Goal: Navigation & Orientation: Understand site structure

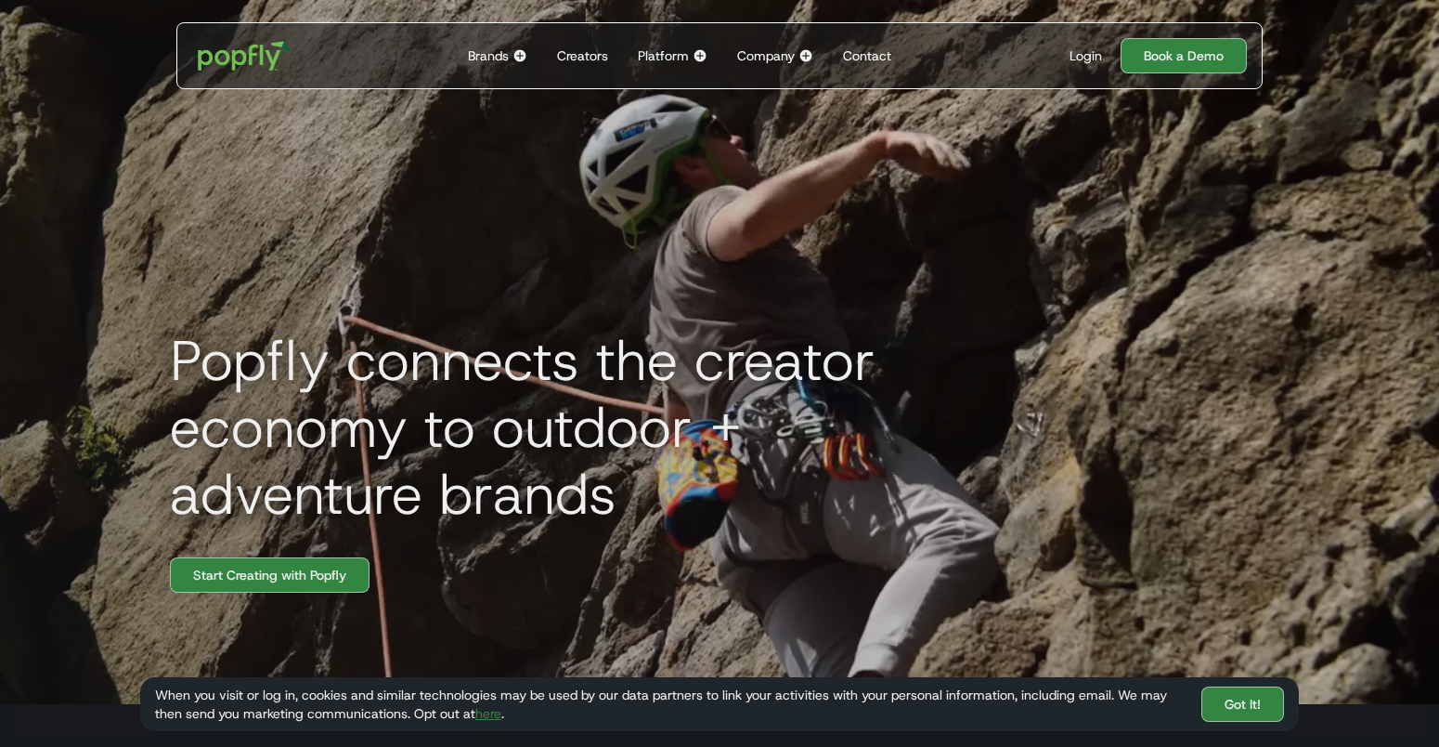
scroll to position [41, 0]
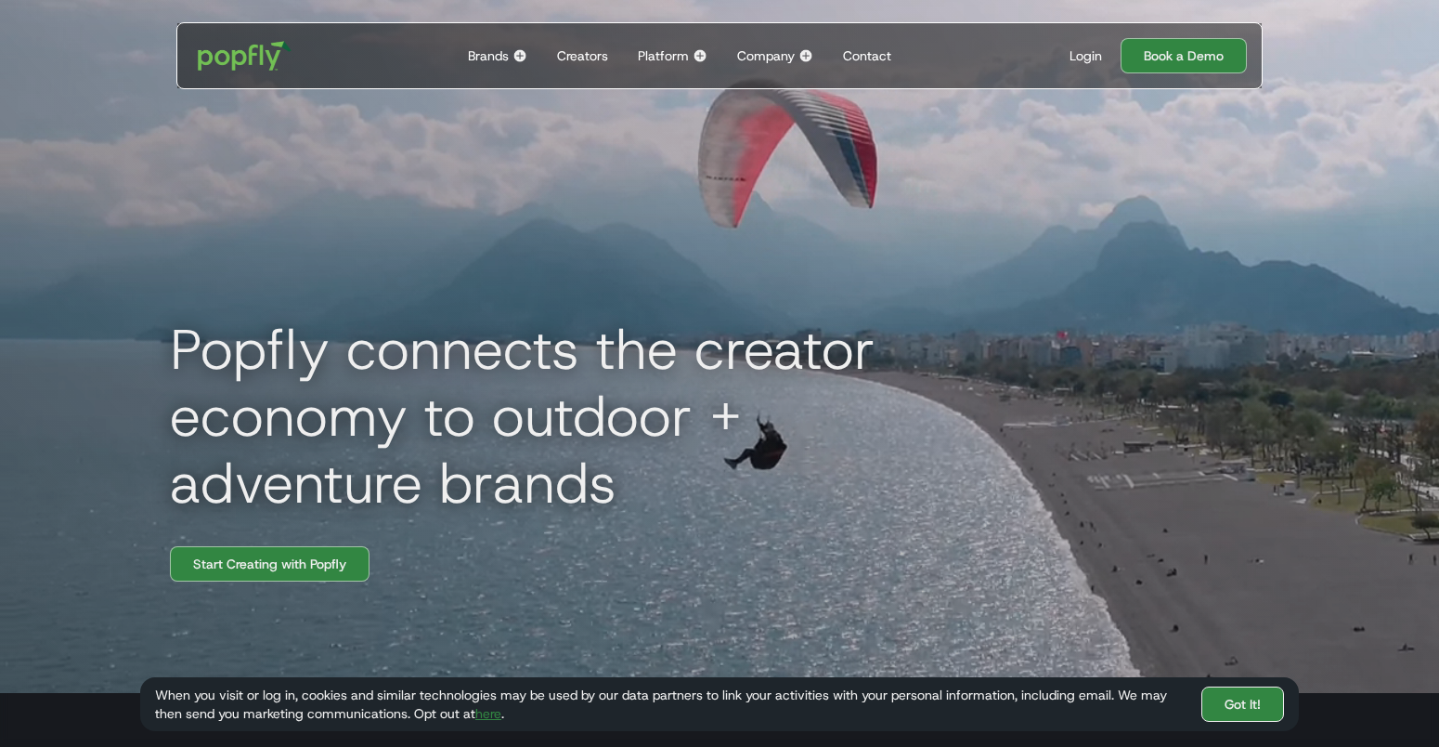
click at [1258, 689] on link "Got It!" at bounding box center [1243, 703] width 83 height 35
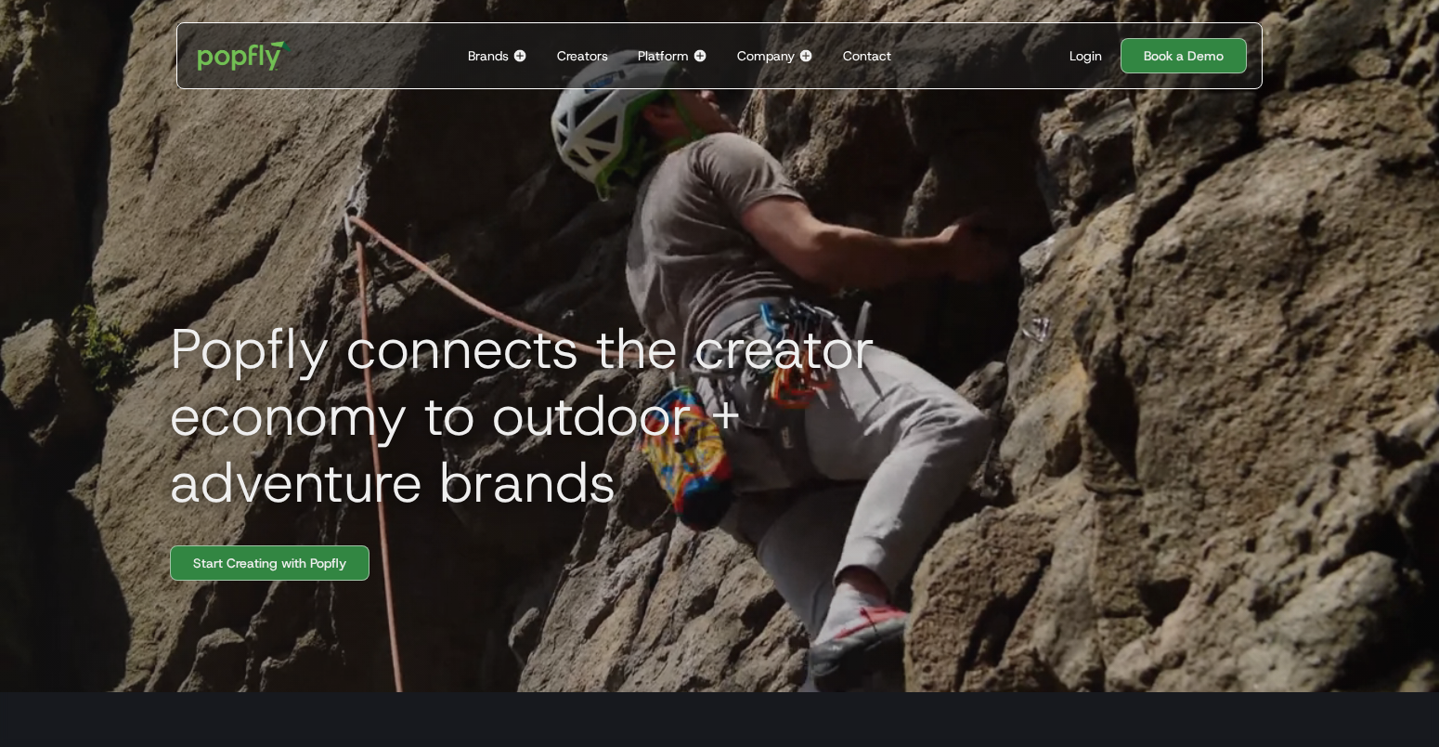
scroll to position [0, 0]
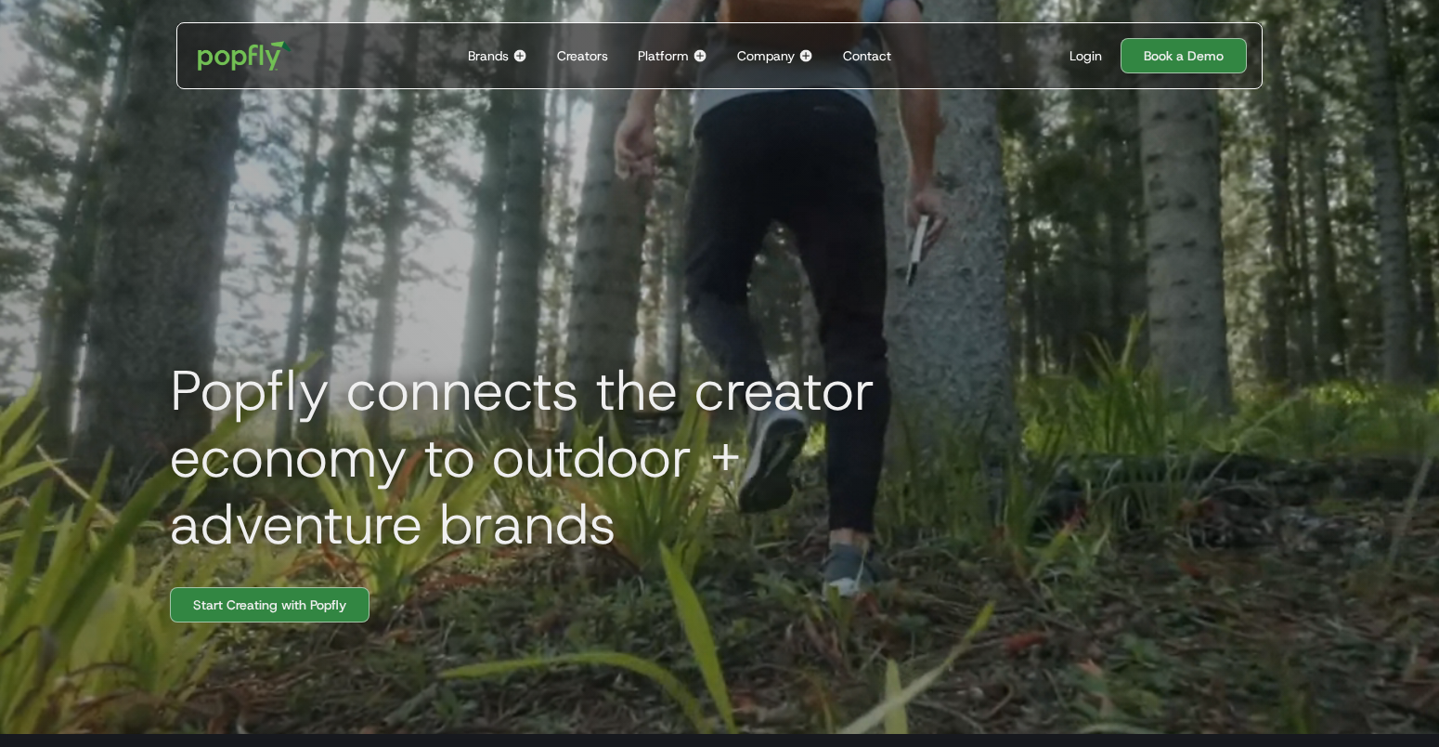
click at [519, 57] on img at bounding box center [520, 55] width 15 height 15
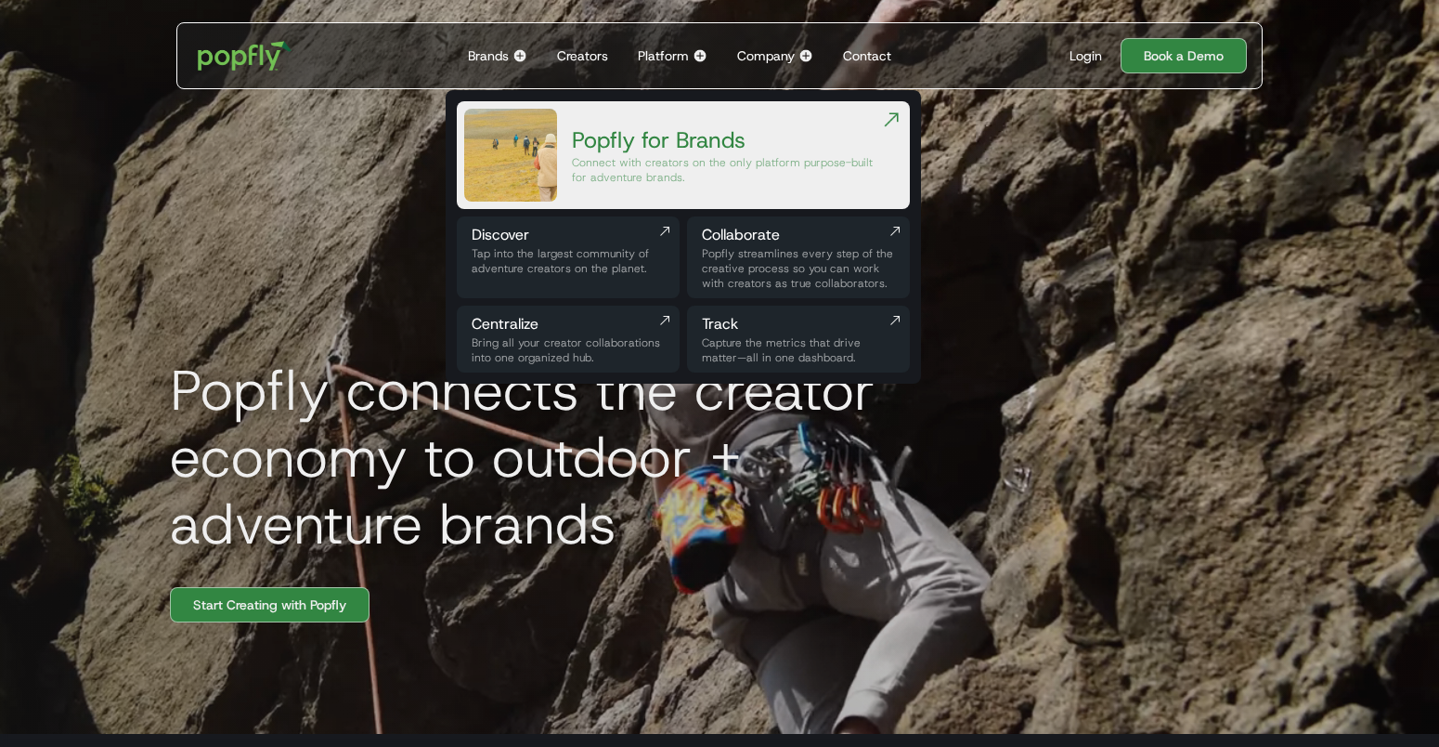
click at [699, 55] on img at bounding box center [700, 55] width 15 height 15
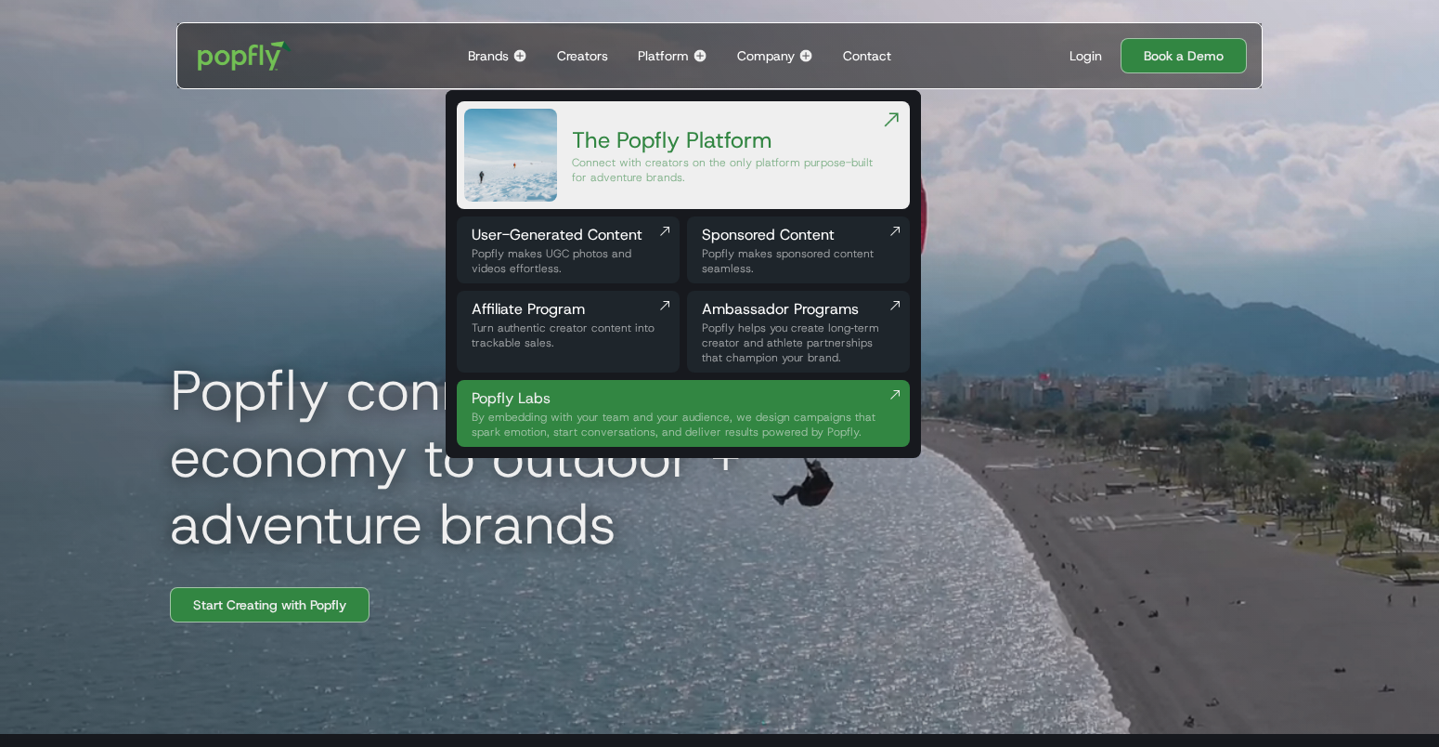
click at [1038, 318] on div "Popfly connects the creator economy to outdoor + adventure brands Start Creatin…" at bounding box center [719, 360] width 1189 height 747
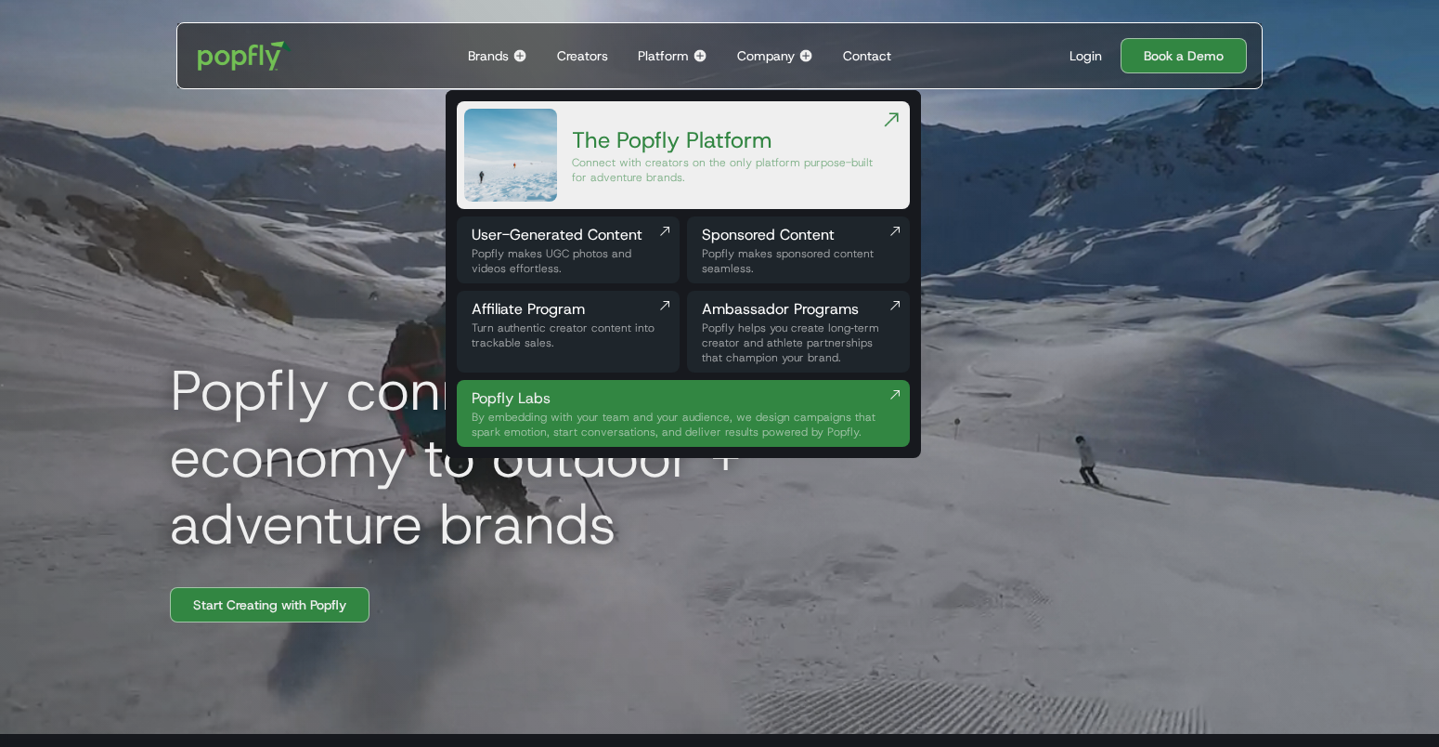
click at [1059, 289] on div "Popfly connects the creator economy to outdoor + adventure brands Start Creatin…" at bounding box center [719, 360] width 1189 height 747
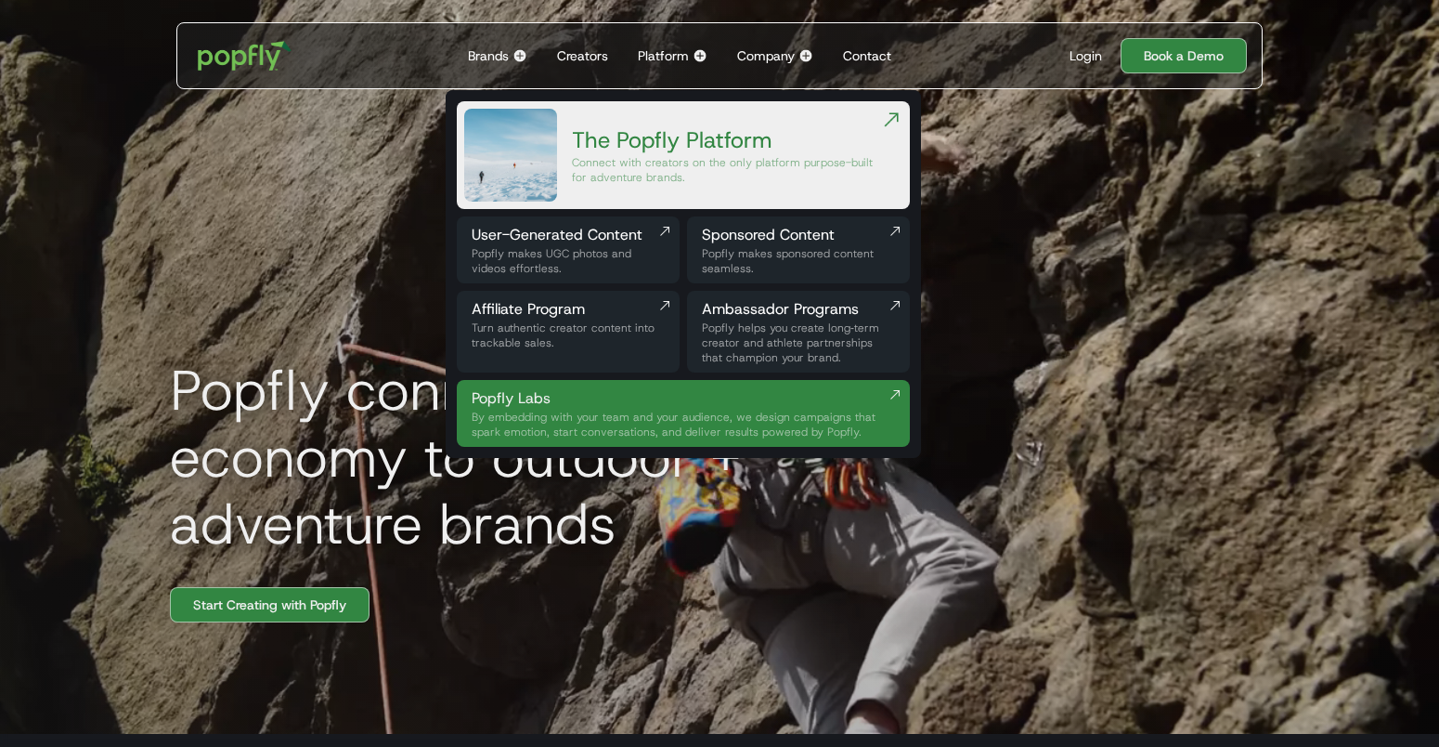
click at [761, 60] on div "Company" at bounding box center [766, 55] width 58 height 19
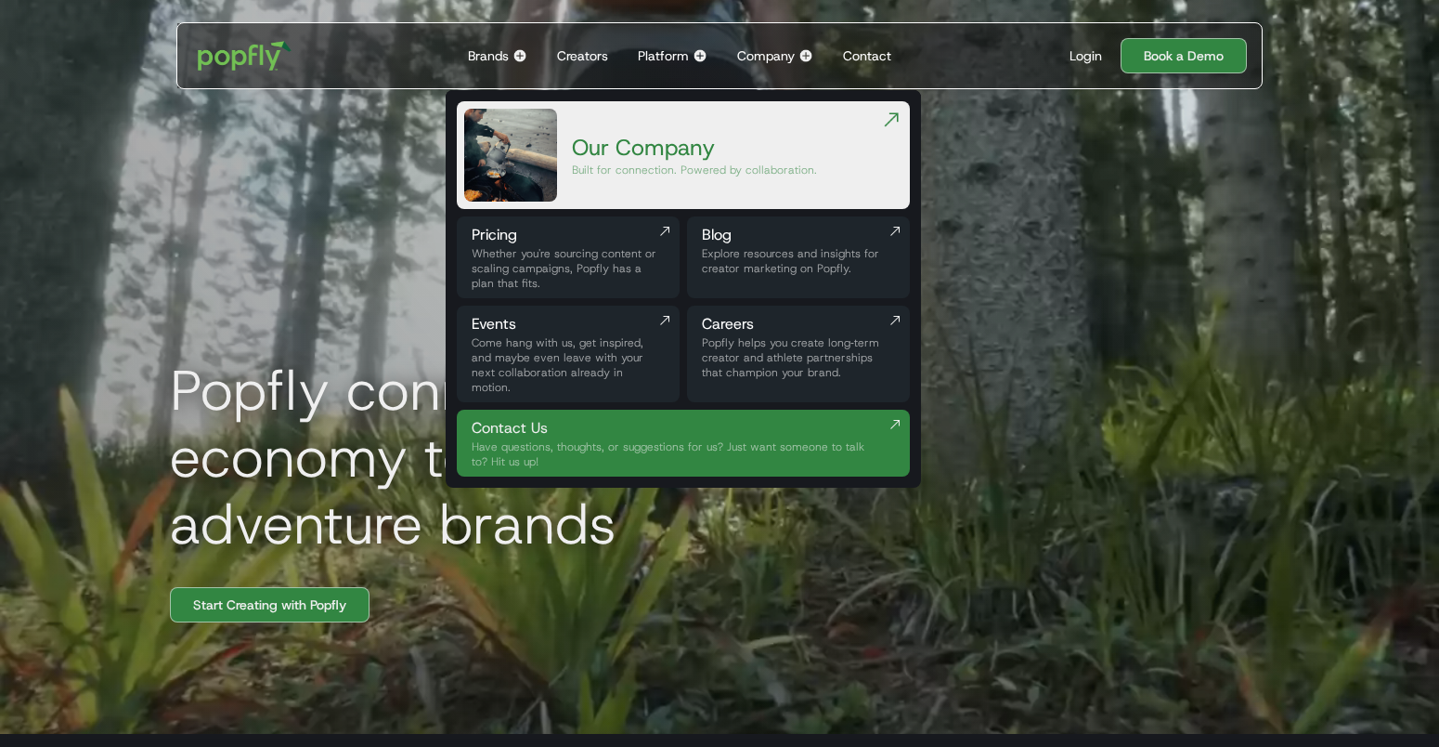
click at [491, 56] on div "Brands" at bounding box center [488, 55] width 41 height 19
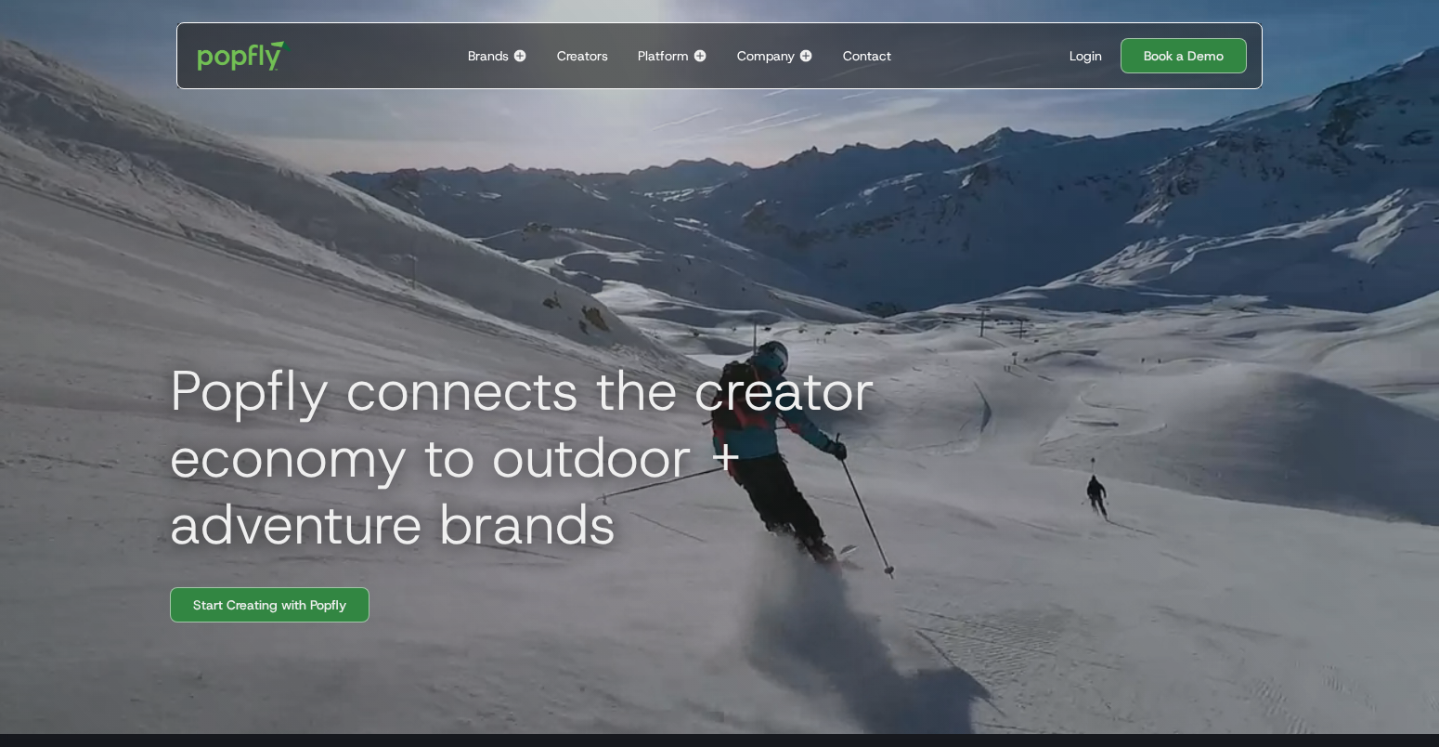
click at [492, 56] on div "Brands" at bounding box center [488, 55] width 41 height 19
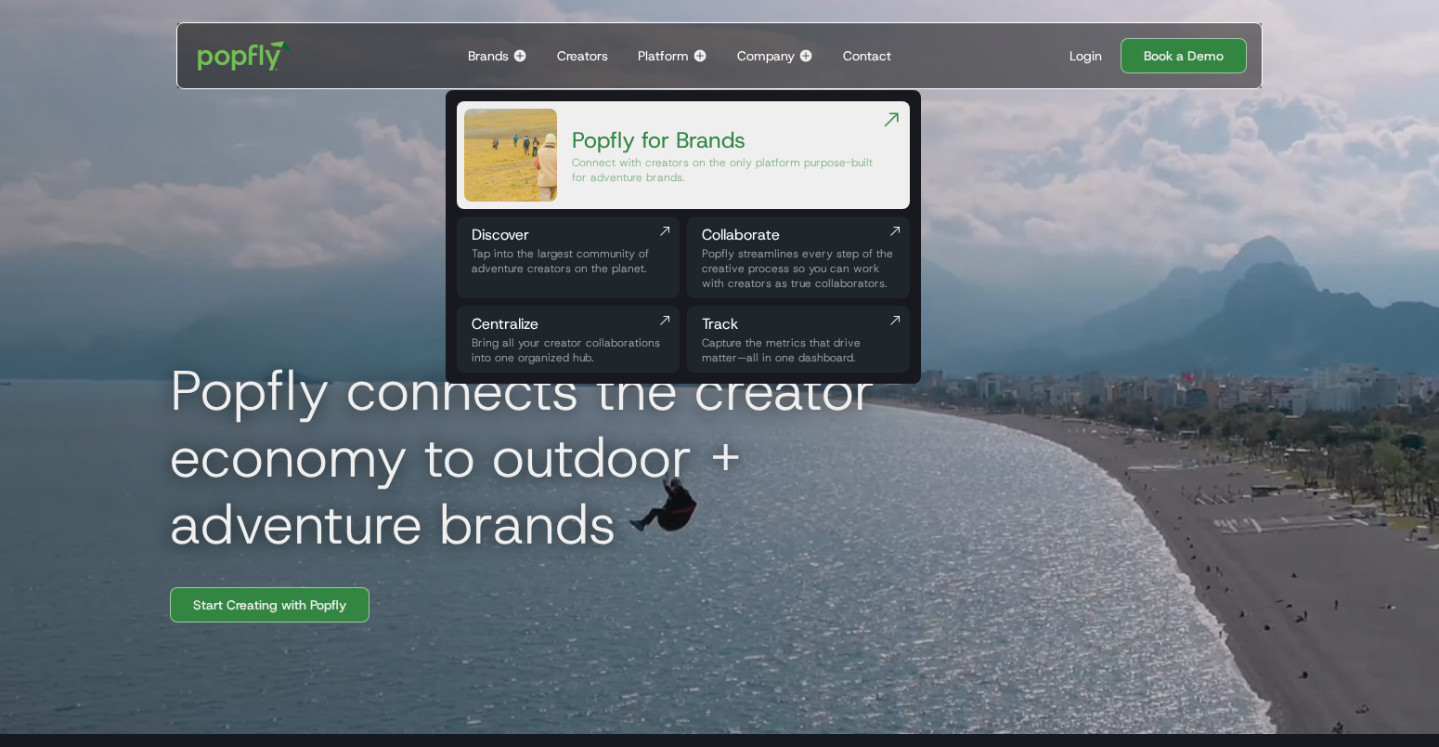
click at [492, 56] on div "Brands" at bounding box center [488, 55] width 41 height 19
